Goal: Transaction & Acquisition: Purchase product/service

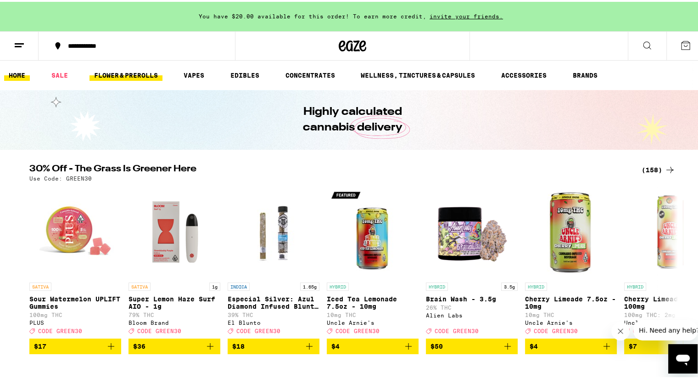
click at [131, 71] on link "FLOWER & PREROLLS" at bounding box center [126, 73] width 73 height 11
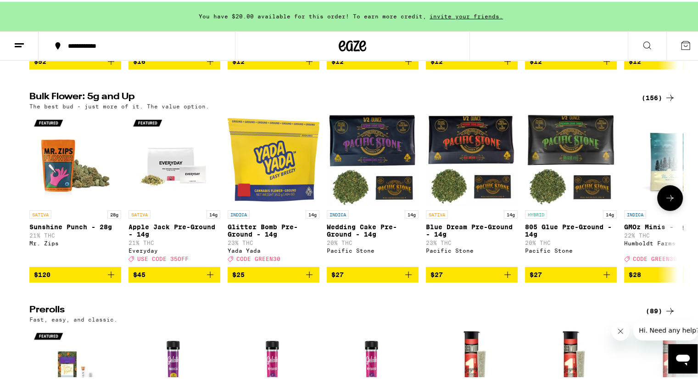
scroll to position [275, 0]
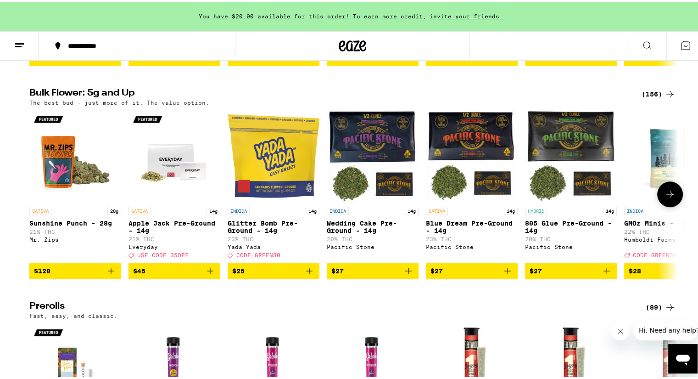
click at [667, 198] on icon at bounding box center [670, 192] width 11 height 11
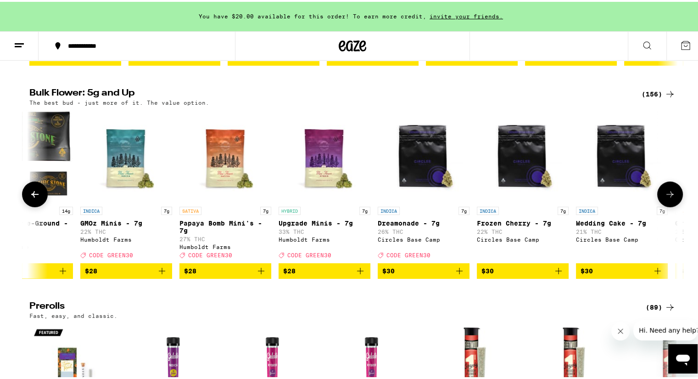
scroll to position [0, 546]
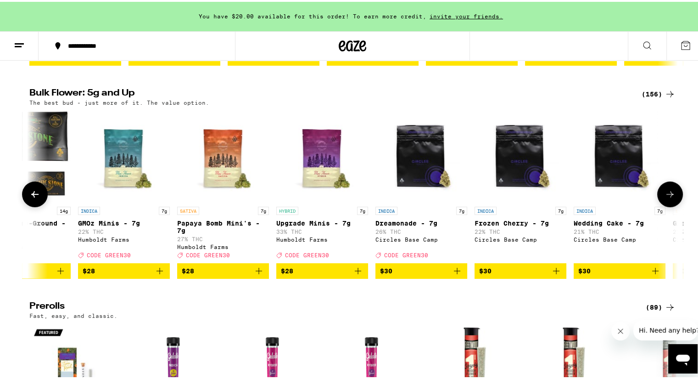
click at [667, 198] on icon at bounding box center [670, 192] width 11 height 11
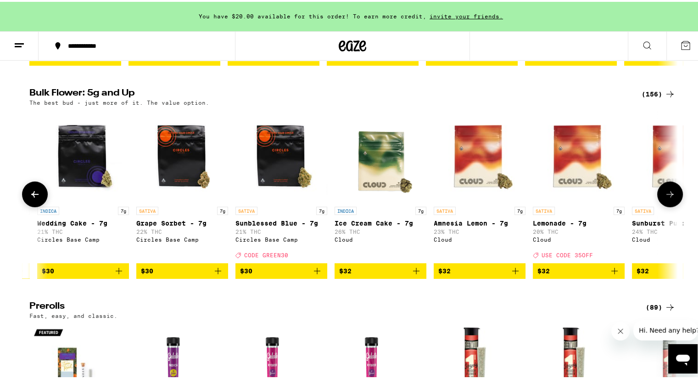
scroll to position [0, 1093]
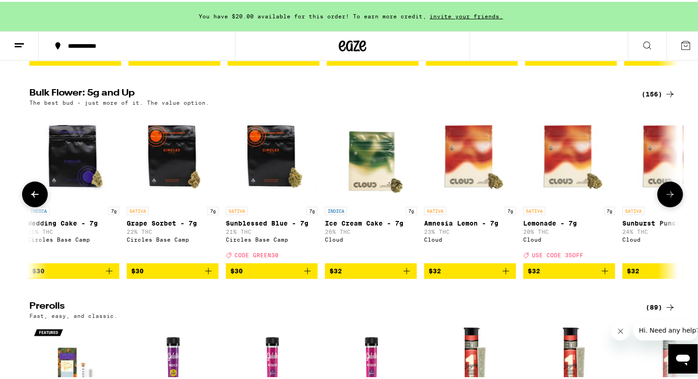
click at [667, 198] on icon at bounding box center [670, 192] width 11 height 11
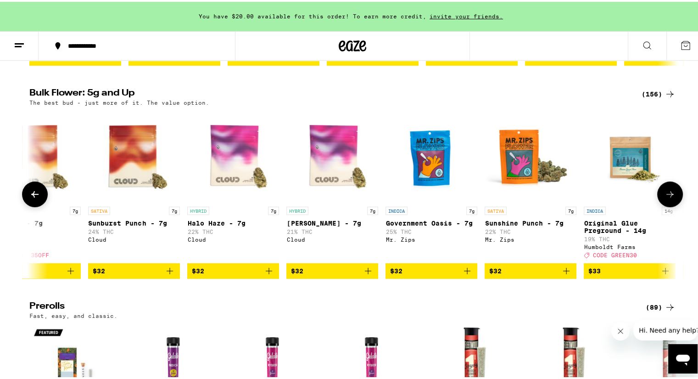
scroll to position [0, 1639]
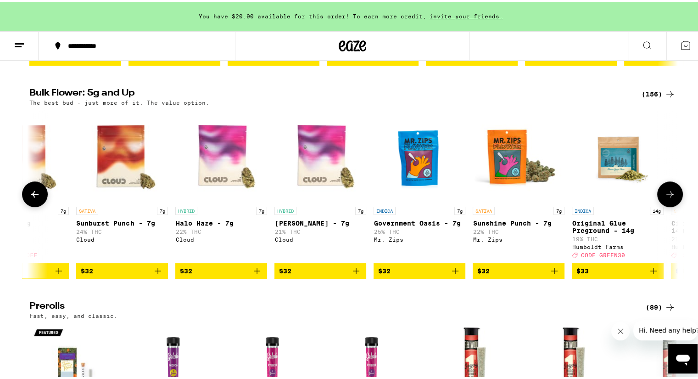
click at [667, 196] on icon at bounding box center [670, 192] width 7 height 6
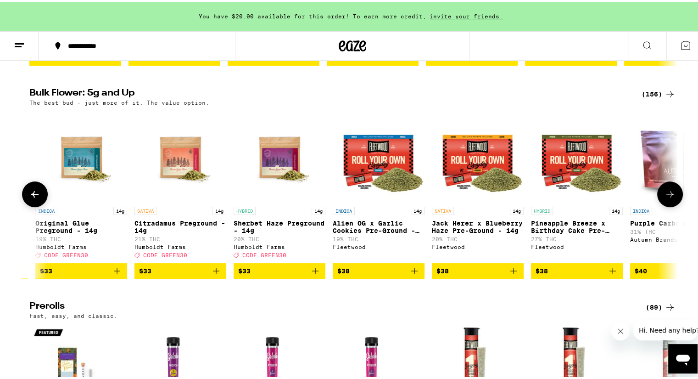
scroll to position [0, 2185]
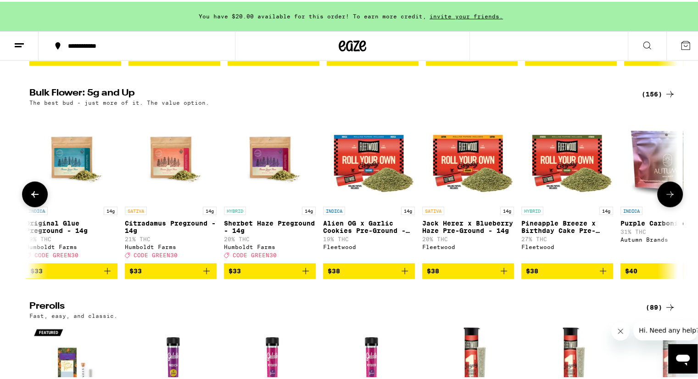
click at [661, 202] on button at bounding box center [670, 193] width 26 height 26
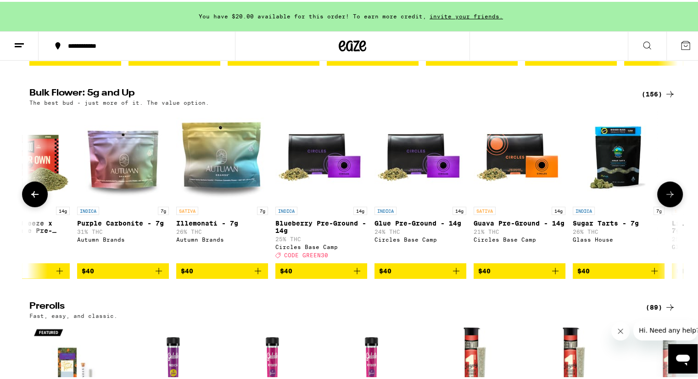
scroll to position [0, 2732]
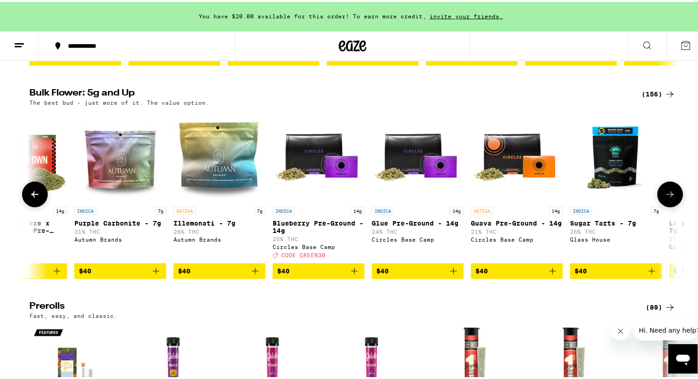
click at [660, 202] on button at bounding box center [670, 193] width 26 height 26
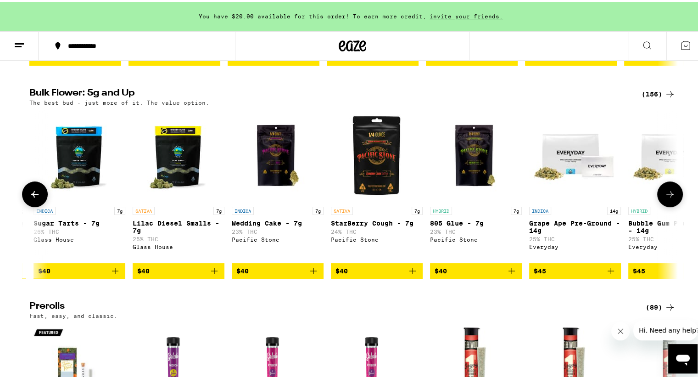
scroll to position [0, 3278]
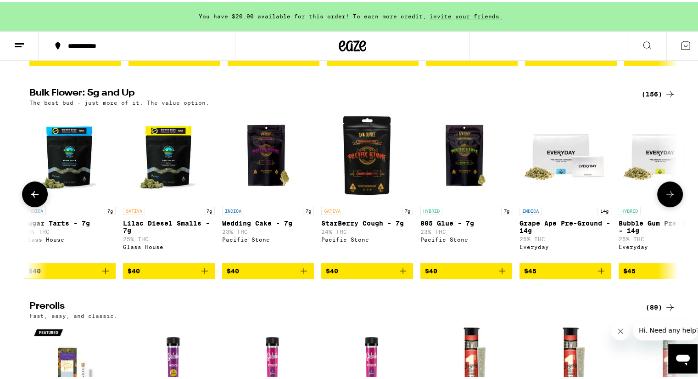
click at [660, 202] on button at bounding box center [670, 193] width 26 height 26
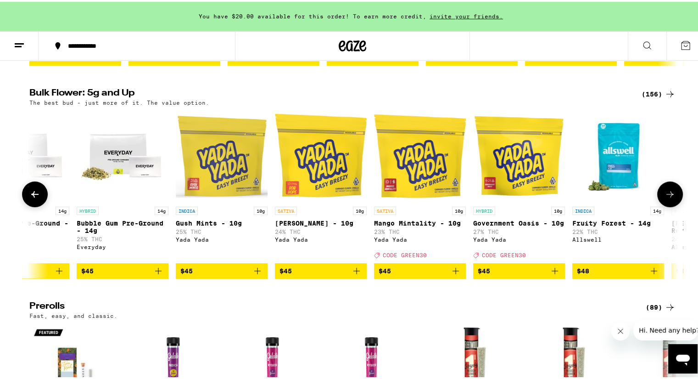
scroll to position [0, 3825]
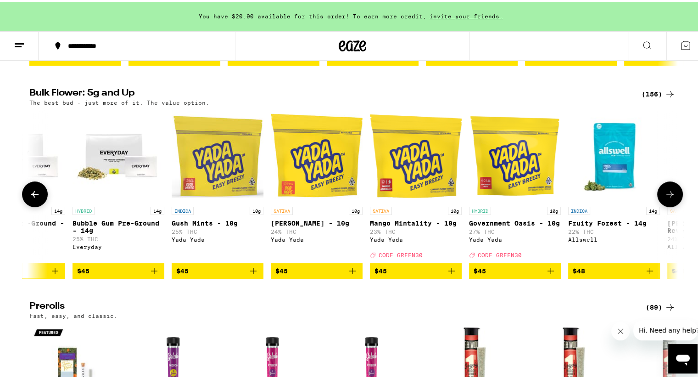
click at [505, 166] on img "Open page for Government Oasis - 10g from Yada Yada" at bounding box center [515, 154] width 92 height 92
click at [667, 194] on button at bounding box center [670, 193] width 26 height 26
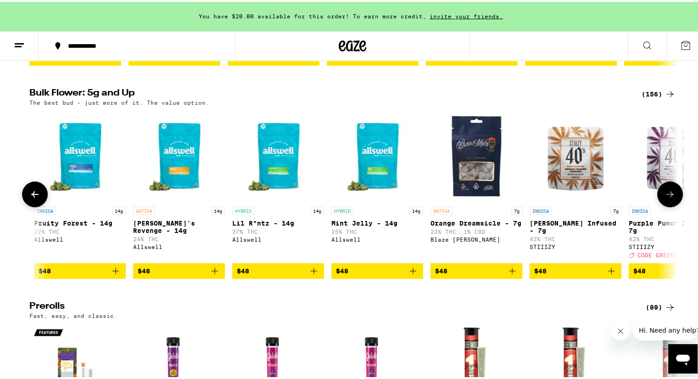
scroll to position [0, 4371]
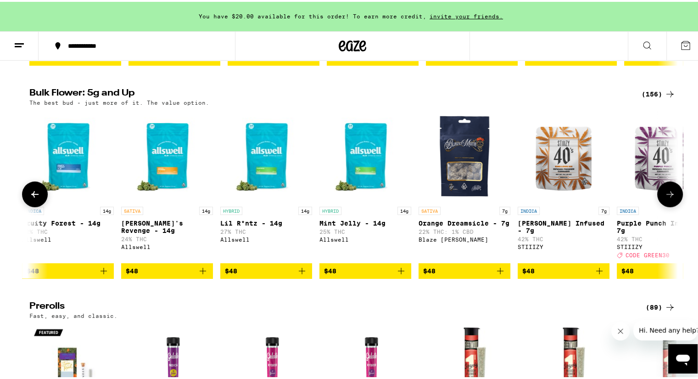
click at [669, 198] on icon at bounding box center [670, 192] width 11 height 11
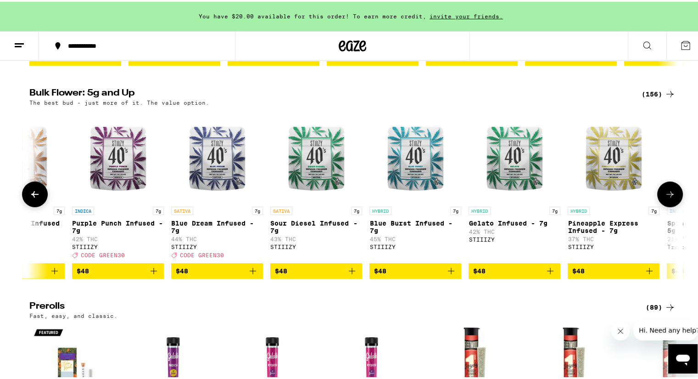
scroll to position [0, 4917]
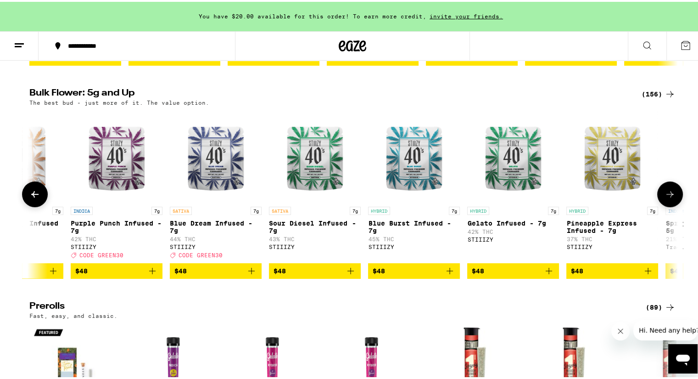
click at [669, 198] on icon at bounding box center [670, 192] width 11 height 11
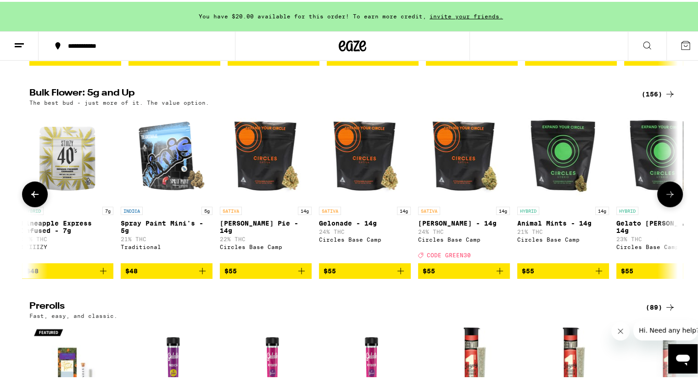
scroll to position [0, 5464]
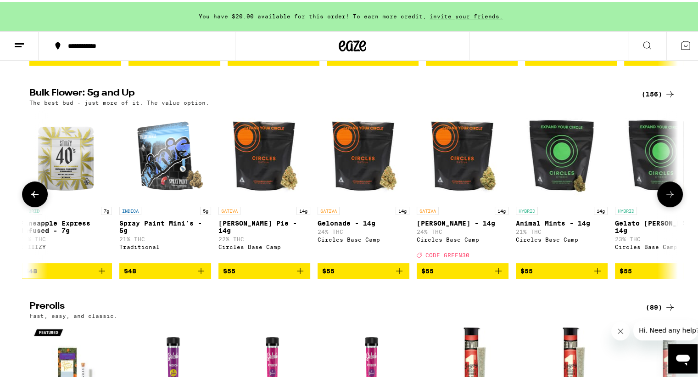
click at [665, 198] on icon at bounding box center [670, 192] width 11 height 11
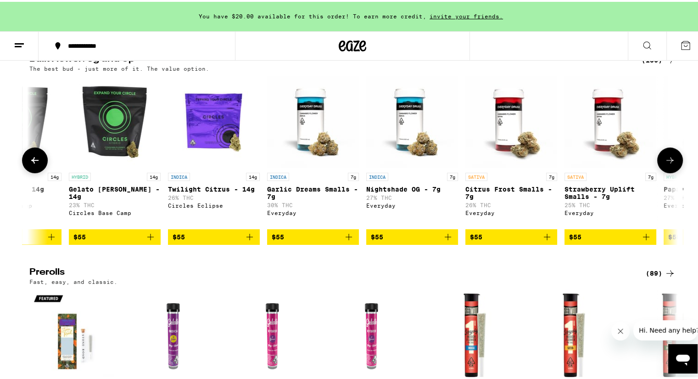
scroll to position [321, 0]
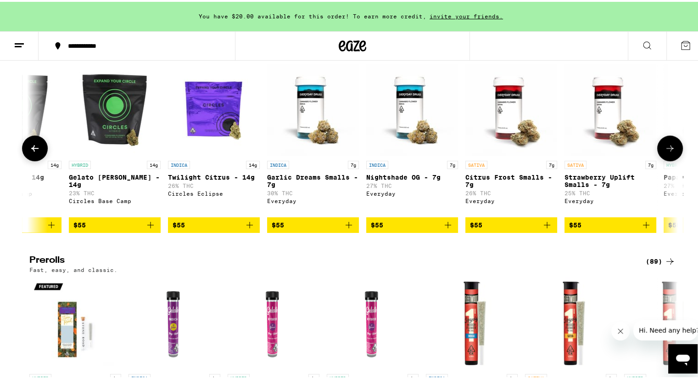
click at [668, 150] on icon at bounding box center [670, 146] width 7 height 6
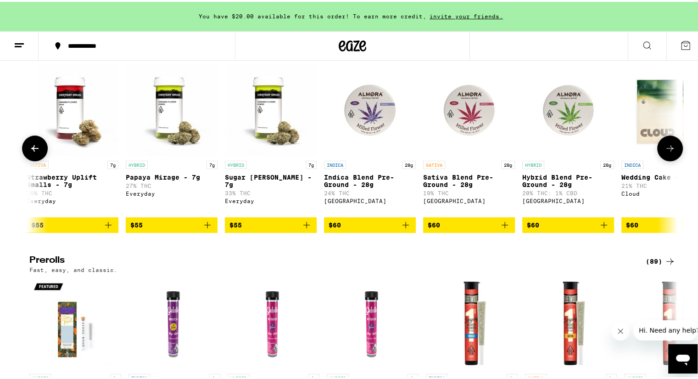
scroll to position [0, 6556]
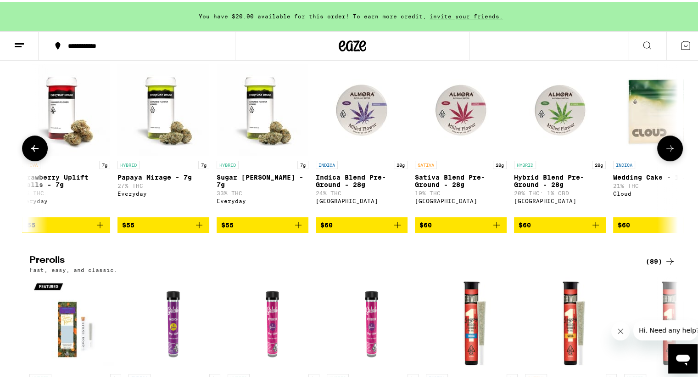
click at [668, 150] on icon at bounding box center [670, 146] width 7 height 6
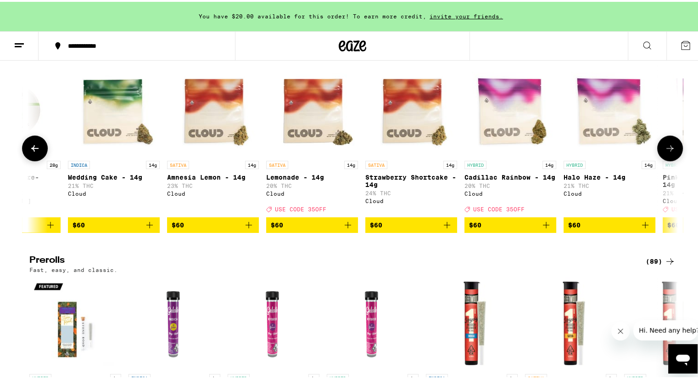
scroll to position [0, 7103]
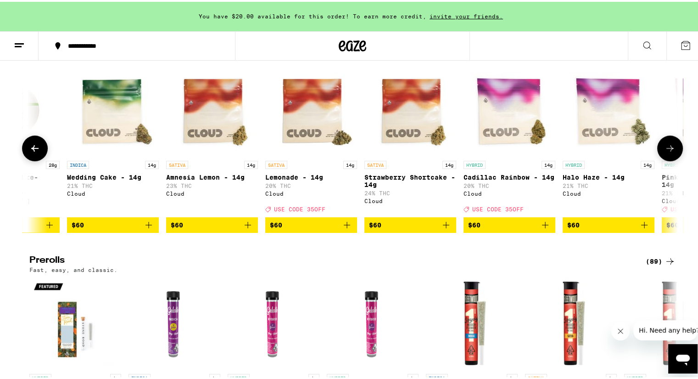
click at [668, 150] on icon at bounding box center [670, 146] width 7 height 6
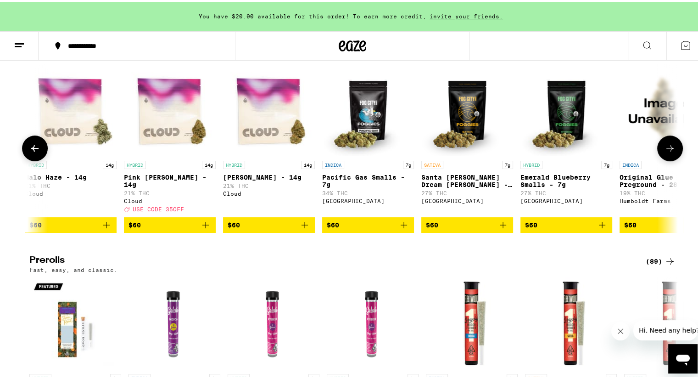
scroll to position [0, 7649]
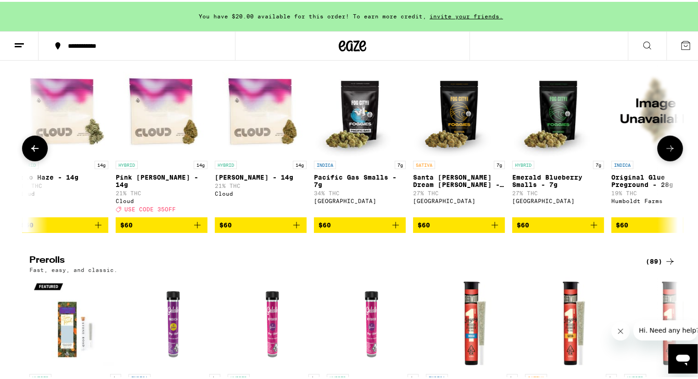
click at [668, 150] on icon at bounding box center [670, 146] width 7 height 6
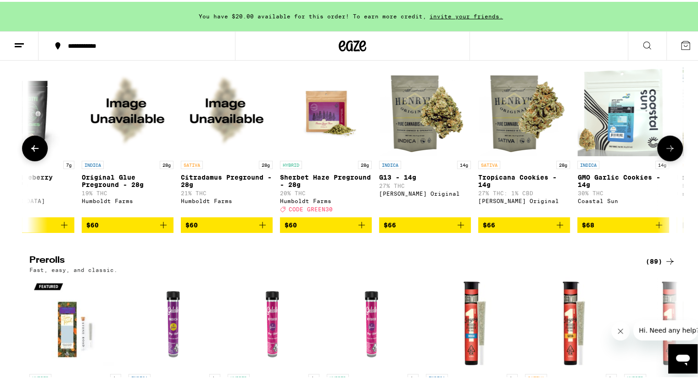
scroll to position [0, 8196]
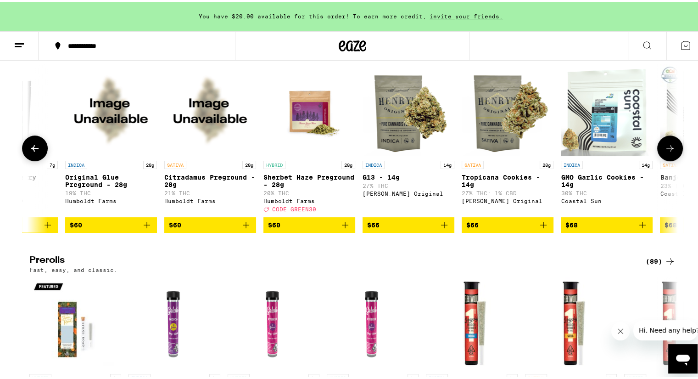
click at [668, 150] on icon at bounding box center [670, 146] width 7 height 6
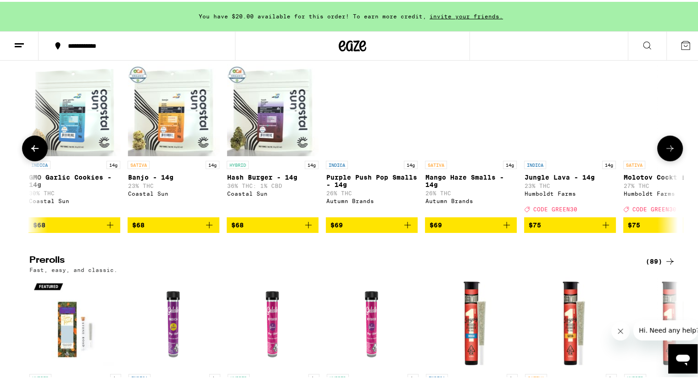
scroll to position [0, 8742]
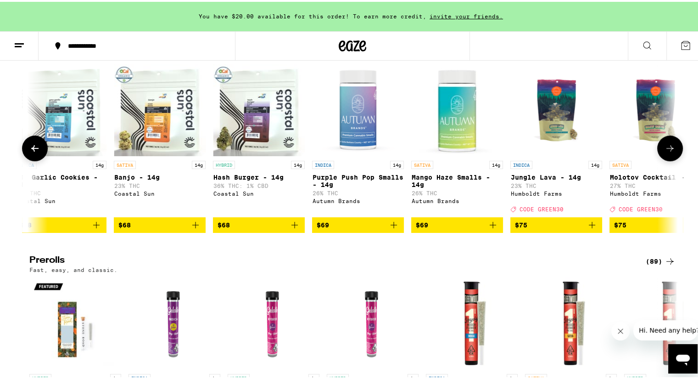
click at [668, 150] on icon at bounding box center [670, 146] width 7 height 6
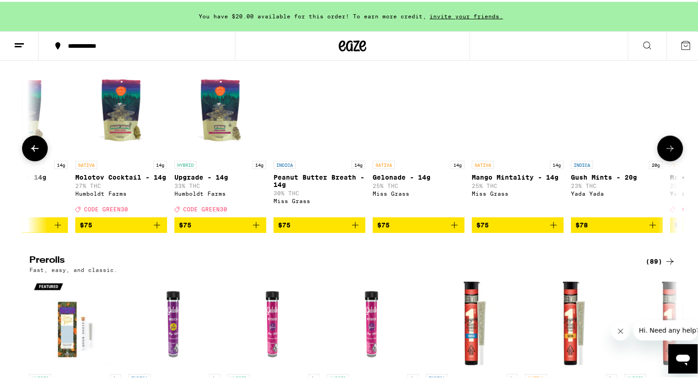
scroll to position [0, 9288]
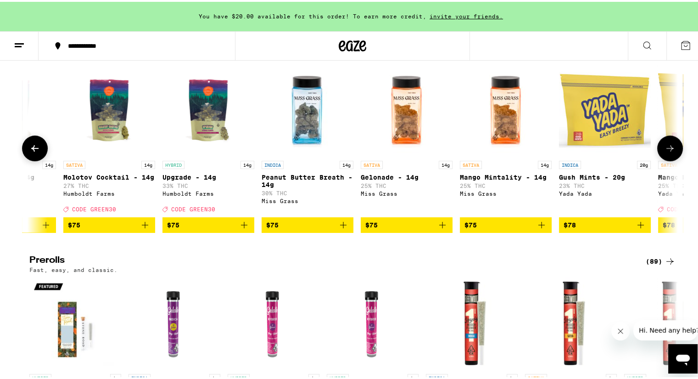
click at [668, 150] on icon at bounding box center [670, 146] width 7 height 6
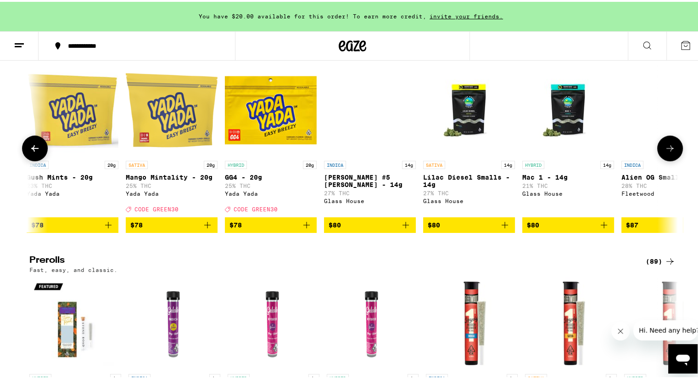
scroll to position [0, 9835]
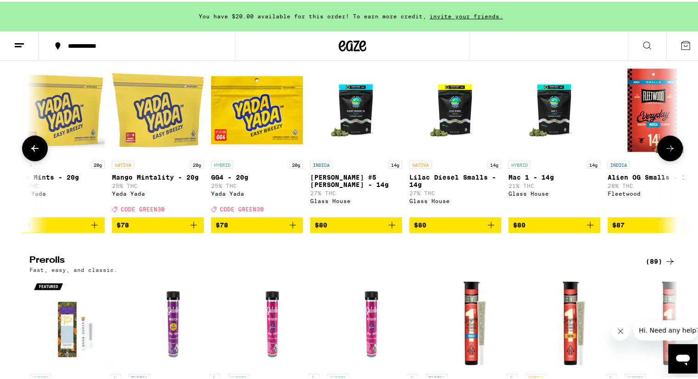
click at [665, 152] on icon at bounding box center [670, 146] width 11 height 11
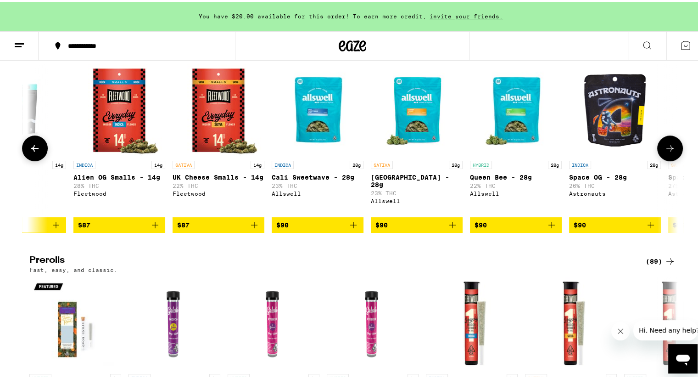
scroll to position [0, 10381]
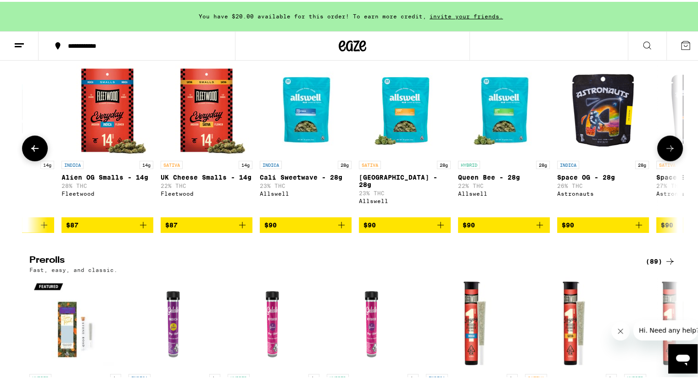
click at [665, 152] on icon at bounding box center [670, 146] width 11 height 11
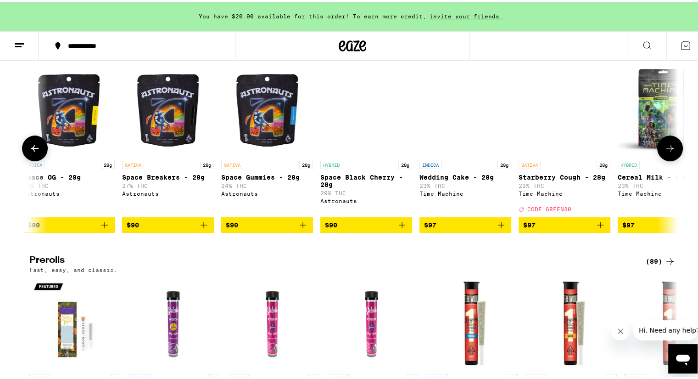
scroll to position [0, 10927]
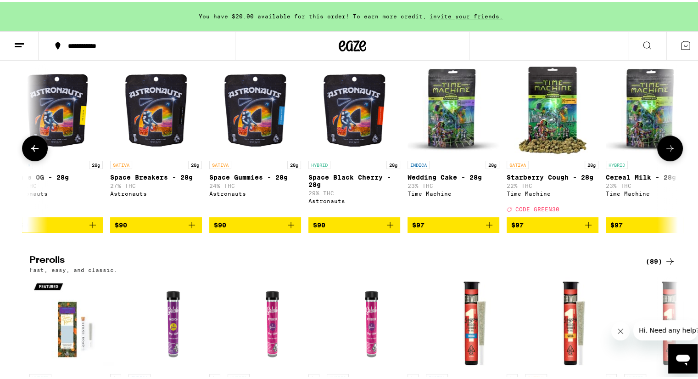
click at [666, 152] on icon at bounding box center [670, 146] width 11 height 11
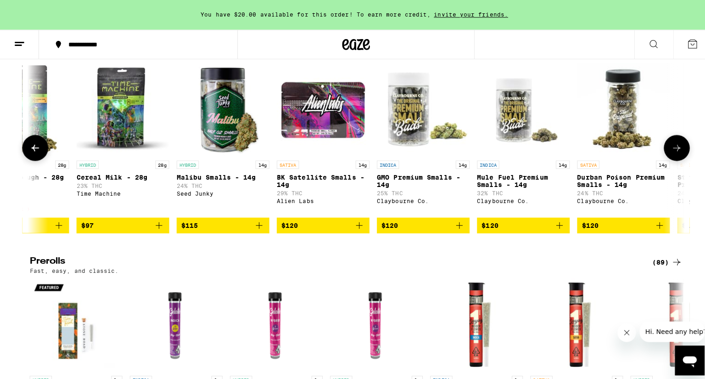
scroll to position [0, 11474]
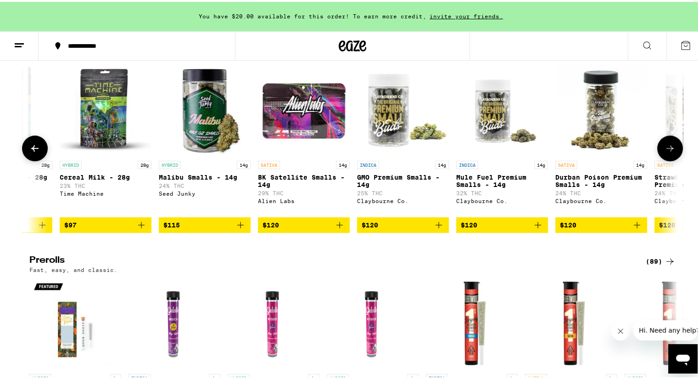
click at [202, 117] on img "Open page for Malibu Smalls - 14g from Seed Junky" at bounding box center [205, 108] width 92 height 92
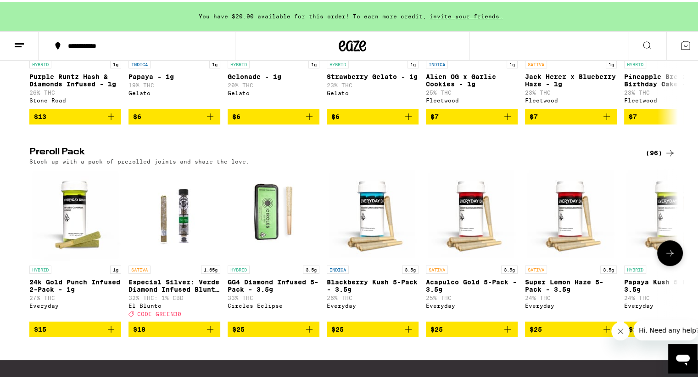
scroll to position [643, 0]
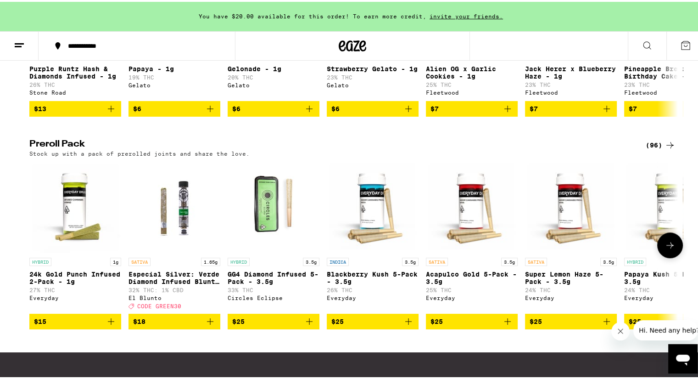
click at [665, 249] on icon at bounding box center [670, 243] width 11 height 11
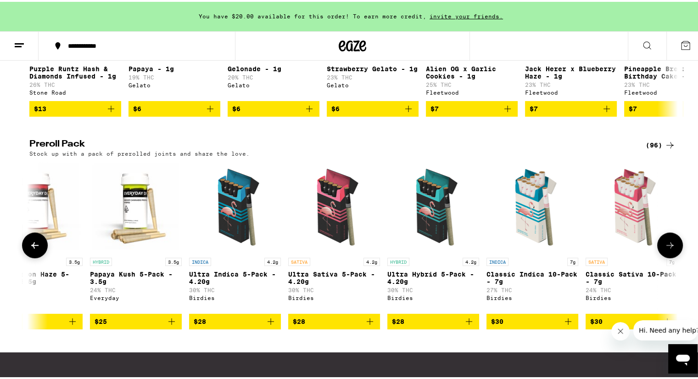
scroll to position [0, 546]
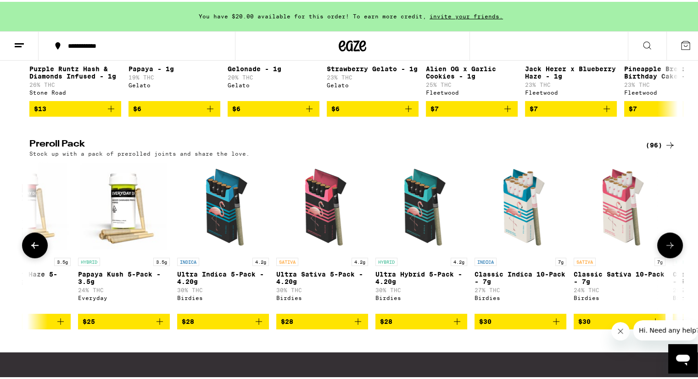
click at [665, 249] on icon at bounding box center [670, 243] width 11 height 11
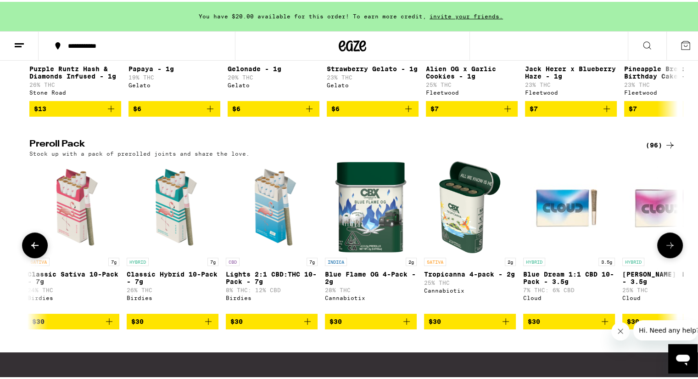
click at [665, 249] on icon at bounding box center [670, 243] width 11 height 11
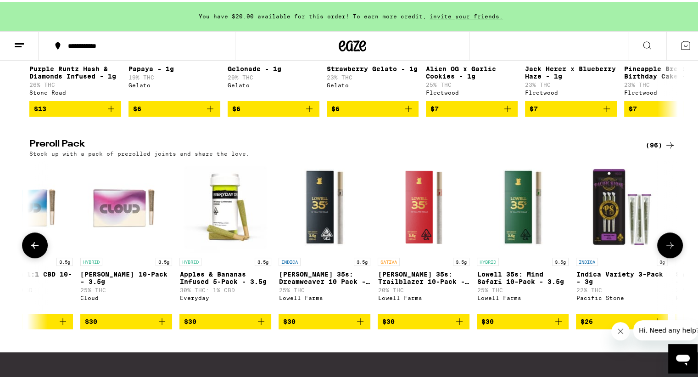
scroll to position [0, 1639]
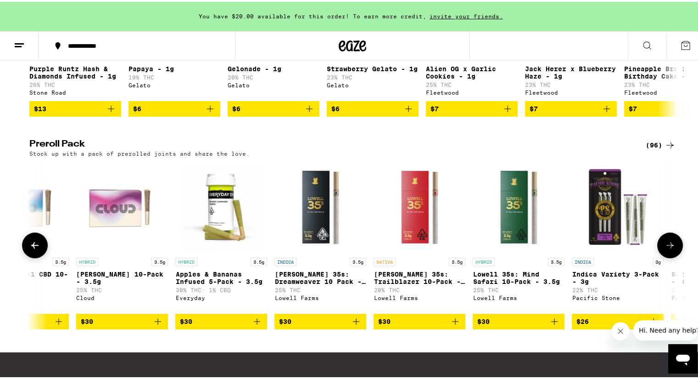
click at [667, 249] on icon at bounding box center [670, 243] width 11 height 11
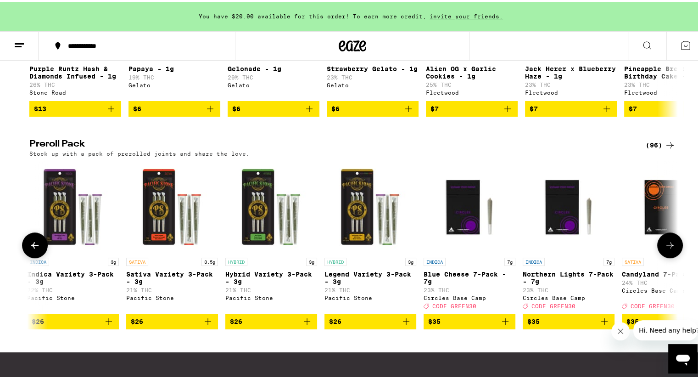
scroll to position [0, 2185]
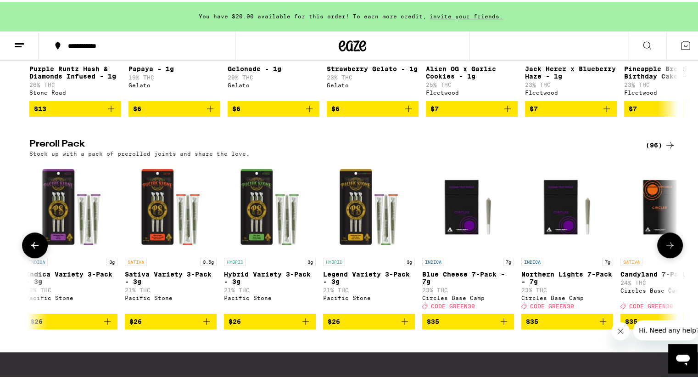
click at [667, 249] on icon at bounding box center [670, 243] width 11 height 11
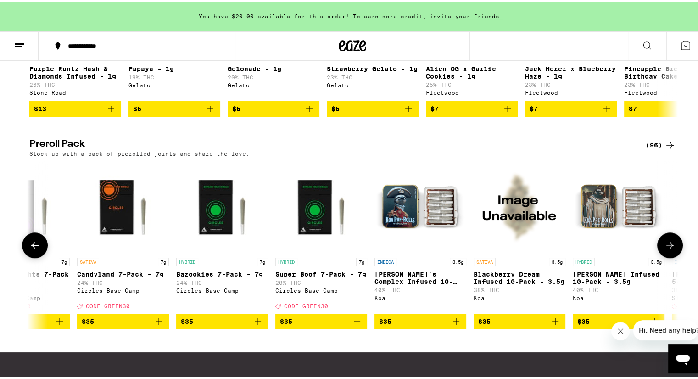
scroll to position [0, 2732]
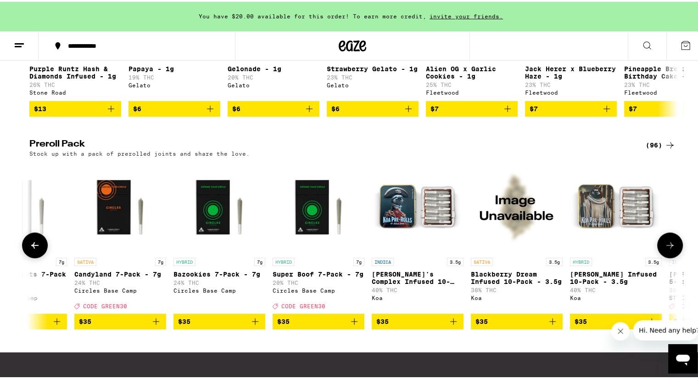
click at [667, 249] on icon at bounding box center [670, 243] width 11 height 11
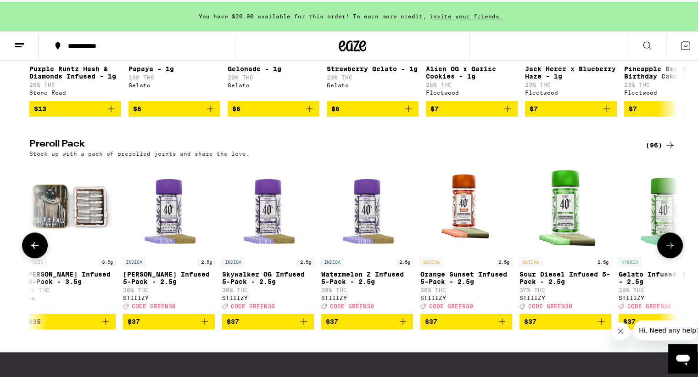
click at [667, 249] on icon at bounding box center [670, 243] width 11 height 11
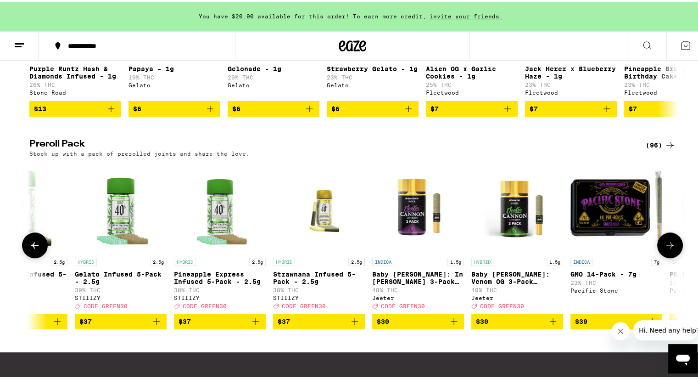
scroll to position [0, 3825]
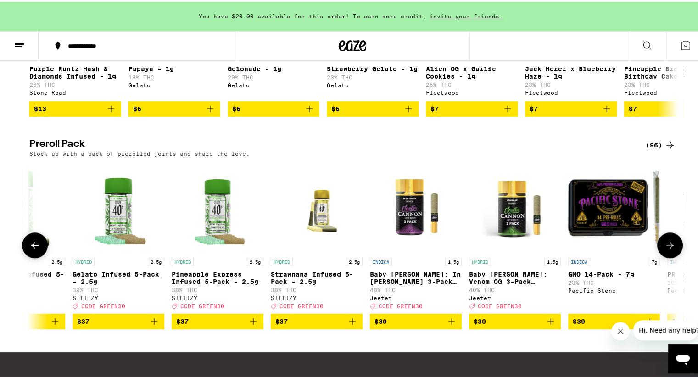
click at [667, 249] on icon at bounding box center [670, 243] width 11 height 11
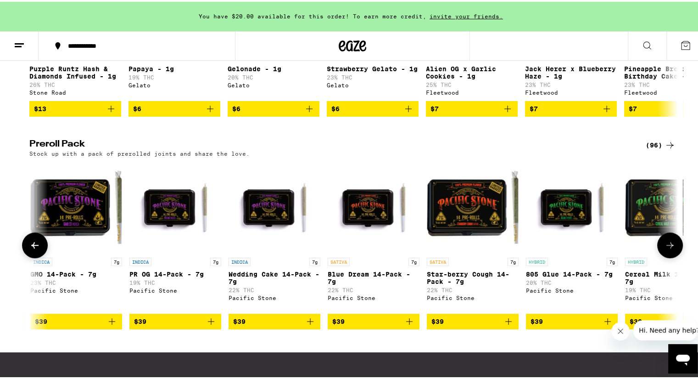
scroll to position [0, 4371]
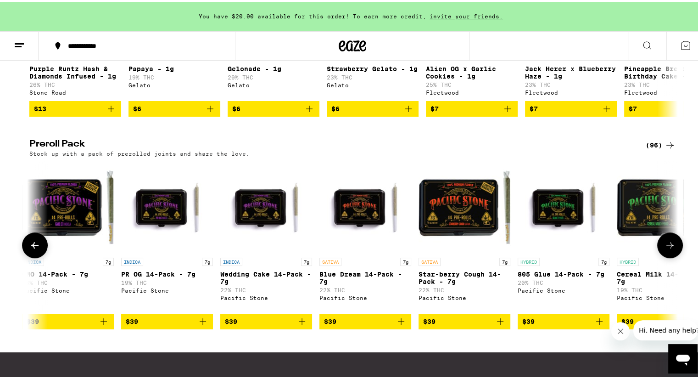
click at [667, 249] on icon at bounding box center [670, 243] width 11 height 11
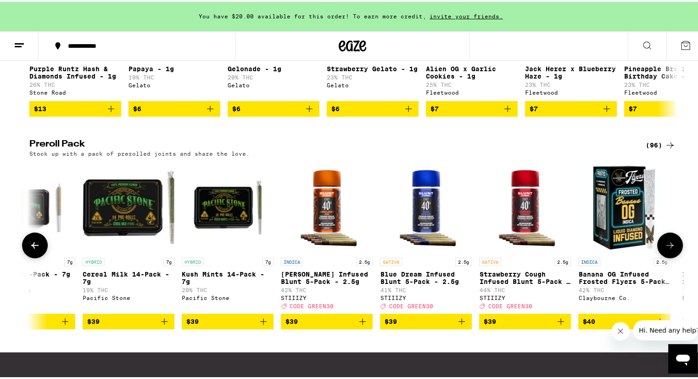
scroll to position [0, 4917]
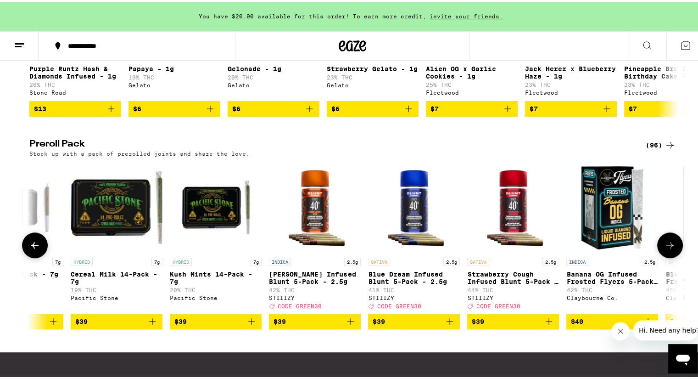
click at [668, 249] on icon at bounding box center [670, 243] width 11 height 11
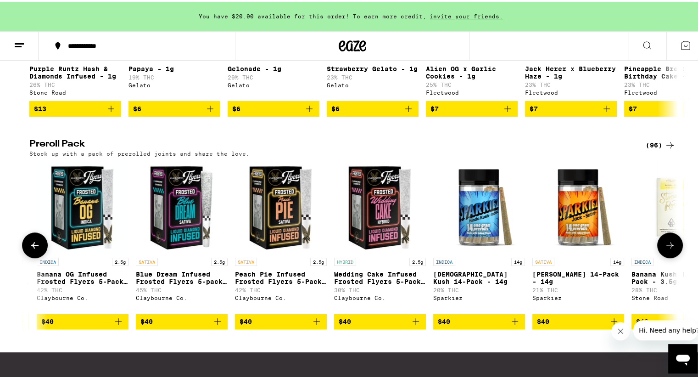
scroll to position [0, 5464]
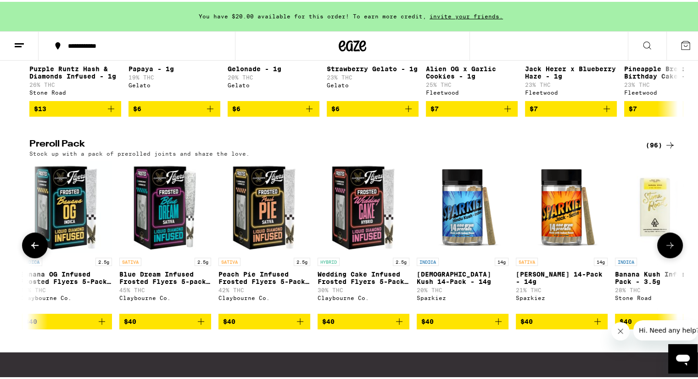
click at [668, 249] on icon at bounding box center [670, 243] width 11 height 11
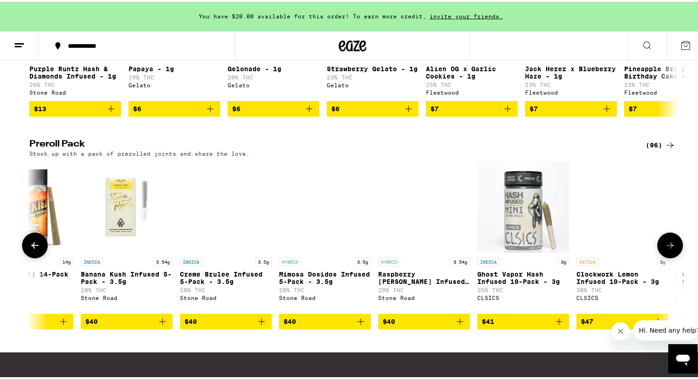
scroll to position [0, 6010]
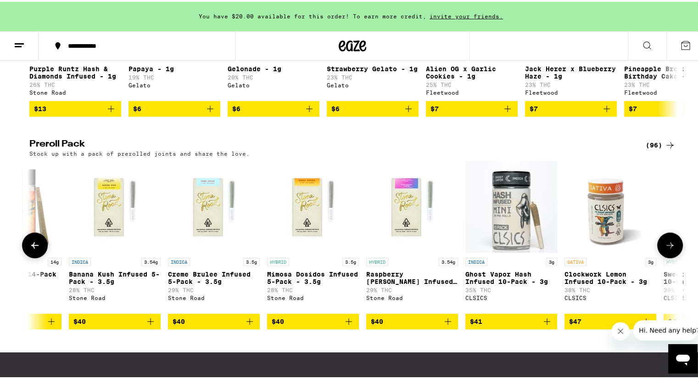
click at [668, 249] on icon at bounding box center [670, 243] width 11 height 11
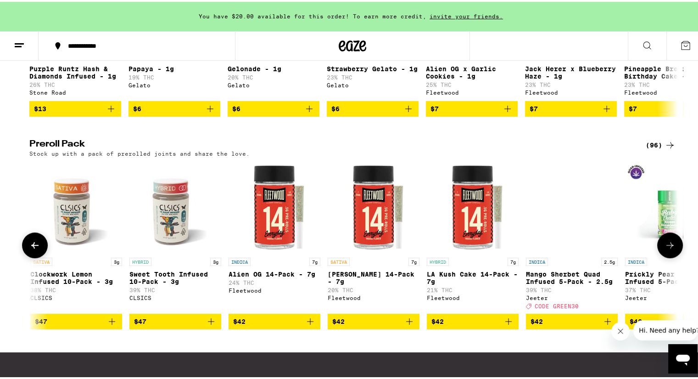
scroll to position [0, 6556]
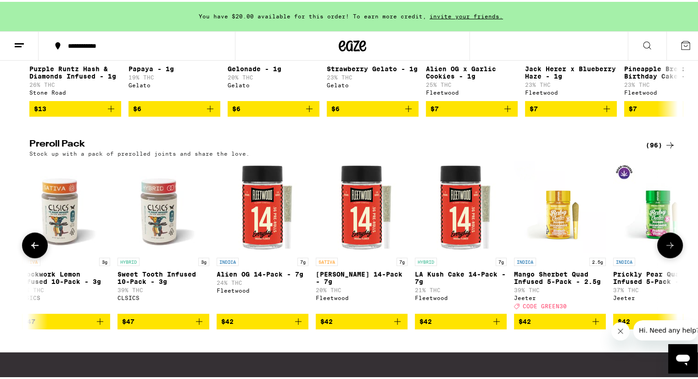
click at [668, 249] on icon at bounding box center [670, 243] width 11 height 11
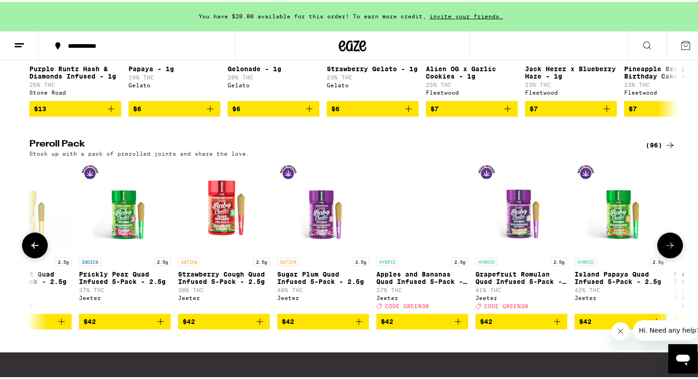
scroll to position [0, 7103]
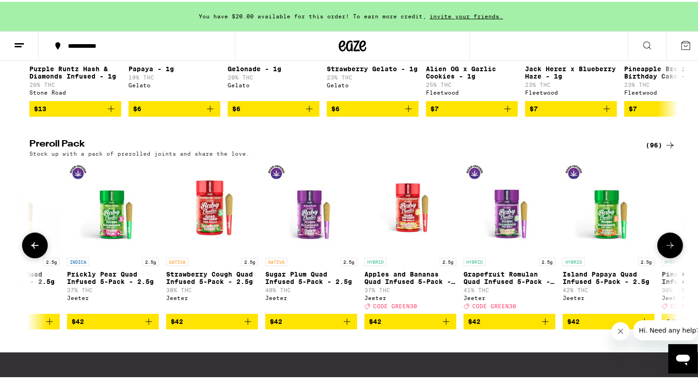
click at [668, 249] on icon at bounding box center [670, 243] width 11 height 11
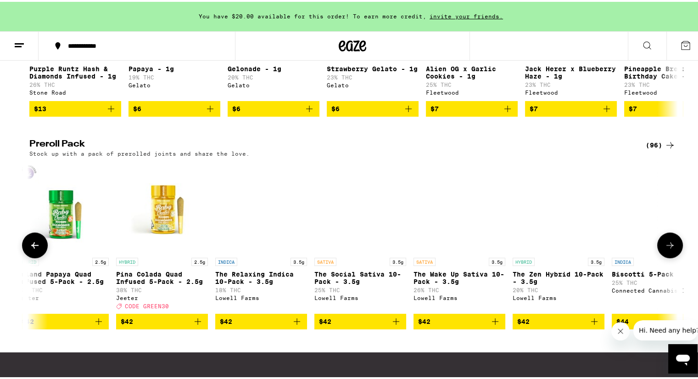
scroll to position [0, 7649]
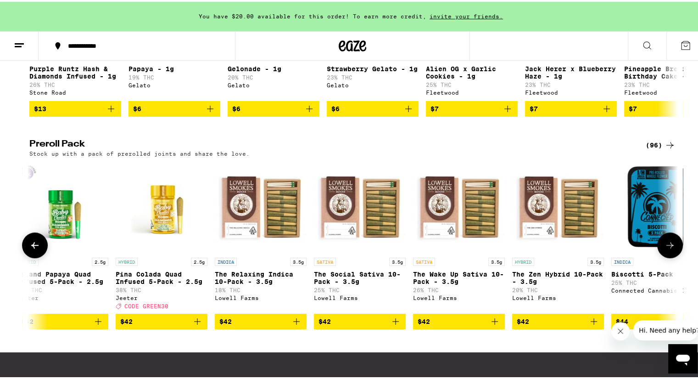
click at [668, 249] on icon at bounding box center [670, 243] width 11 height 11
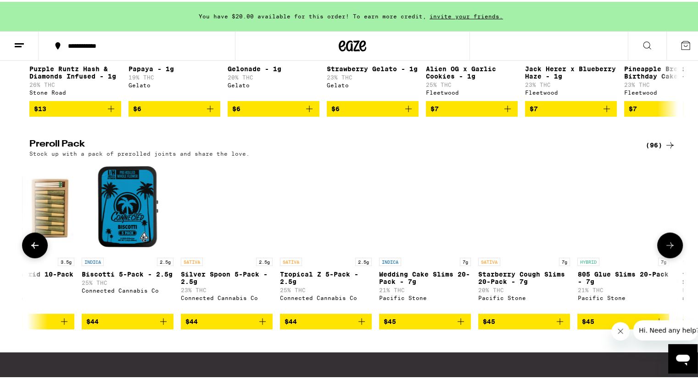
scroll to position [0, 8196]
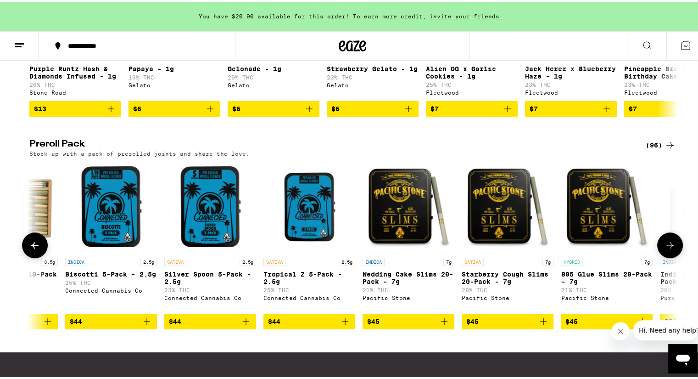
click at [668, 249] on icon at bounding box center [670, 243] width 11 height 11
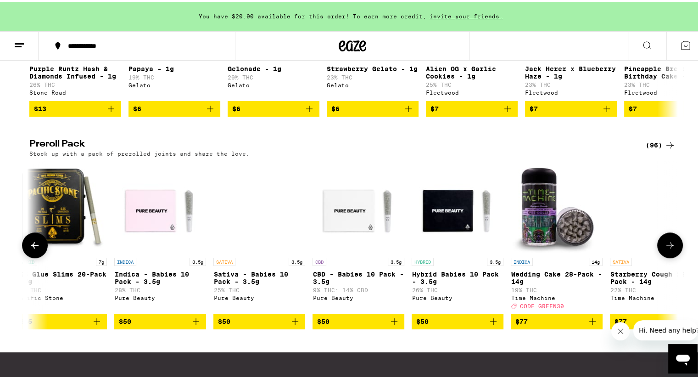
scroll to position [0, 8742]
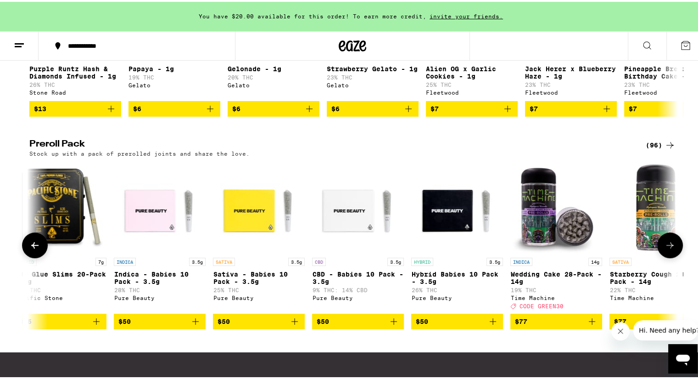
click at [668, 249] on icon at bounding box center [670, 243] width 11 height 11
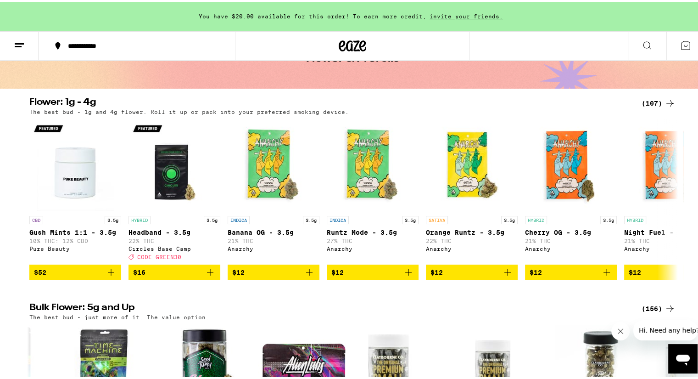
scroll to position [0, 0]
